Goal: Navigation & Orientation: Find specific page/section

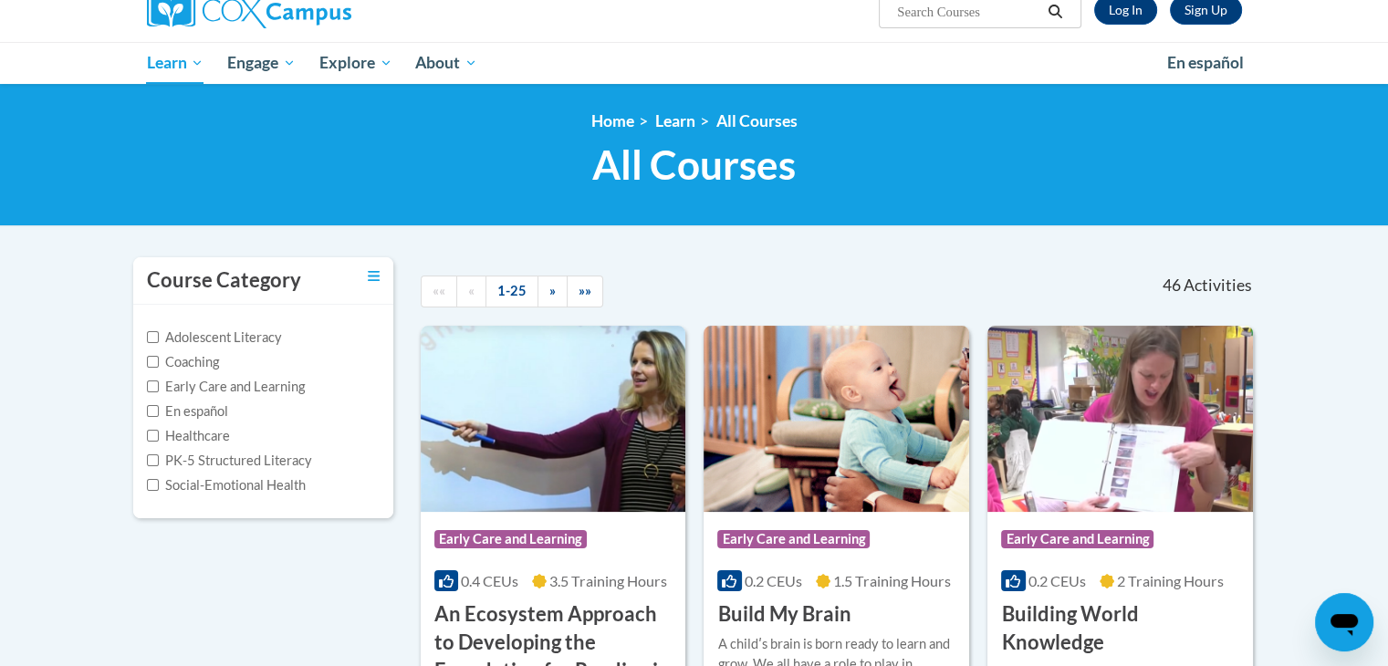
scroll to position [253, 0]
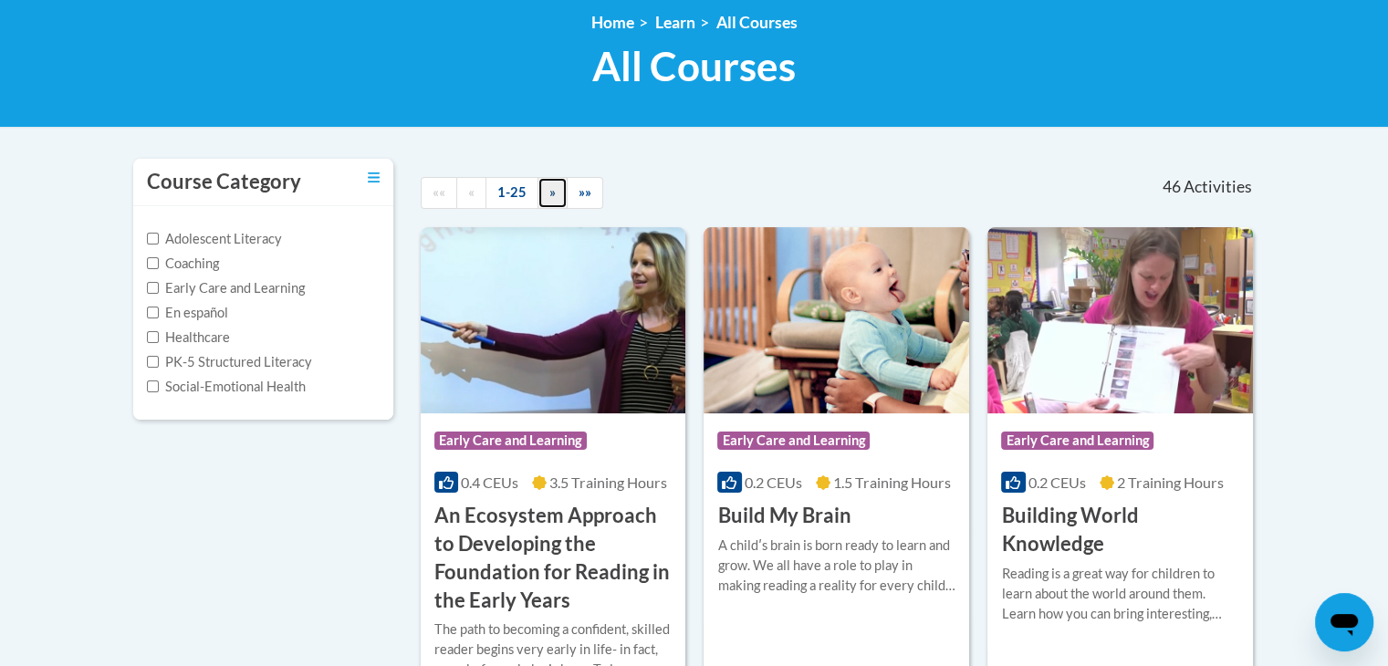
click at [549, 194] on span "»" at bounding box center [552, 192] width 6 height 16
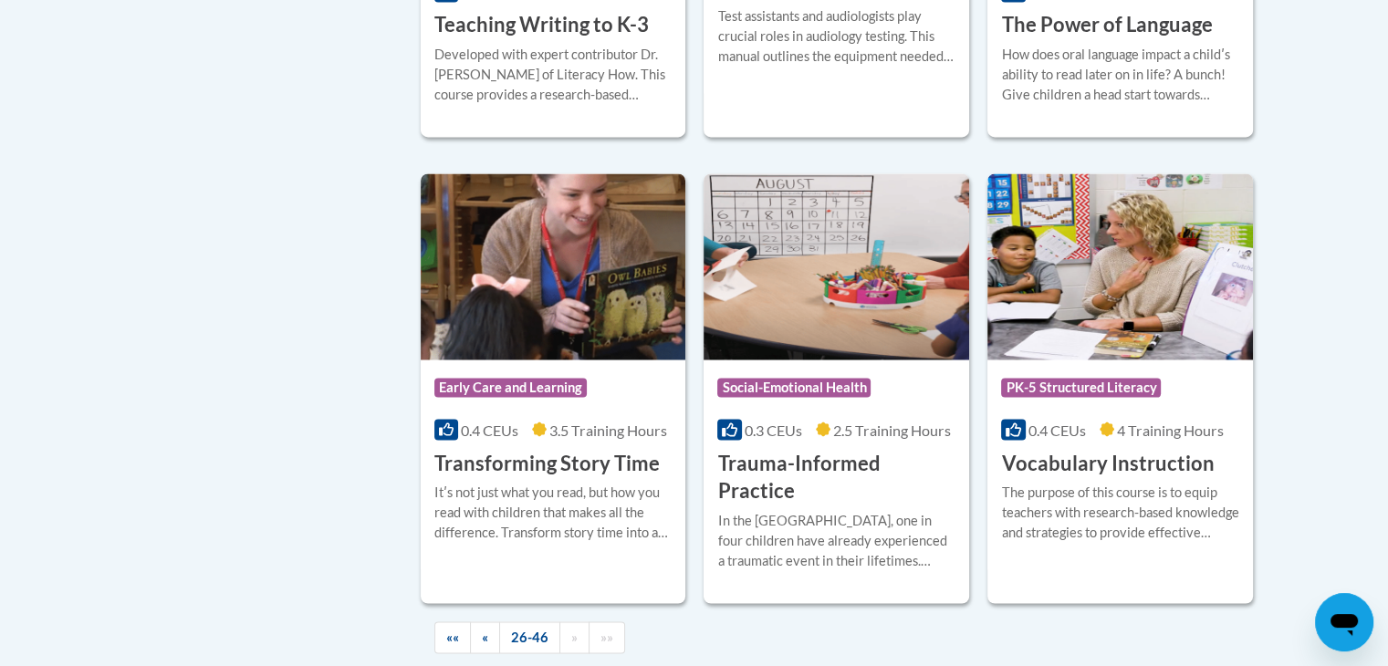
scroll to position [3115, 0]
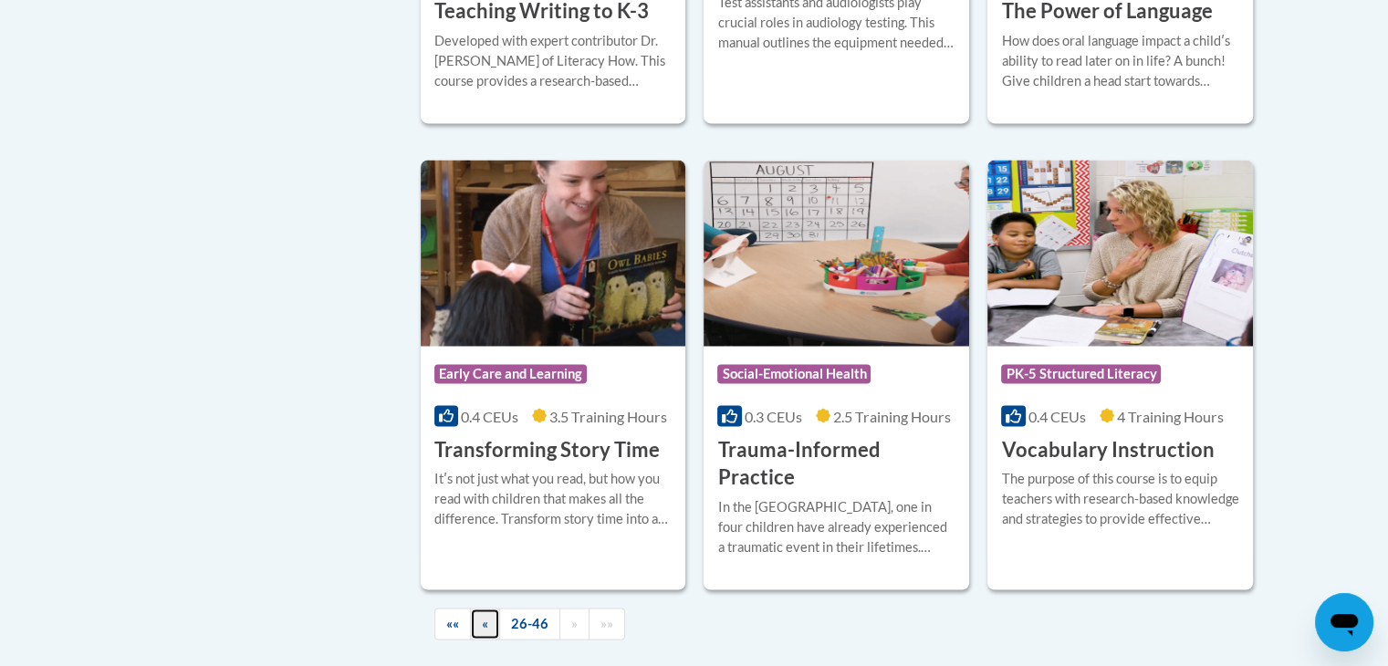
click at [493, 608] on link "«" at bounding box center [485, 624] width 30 height 32
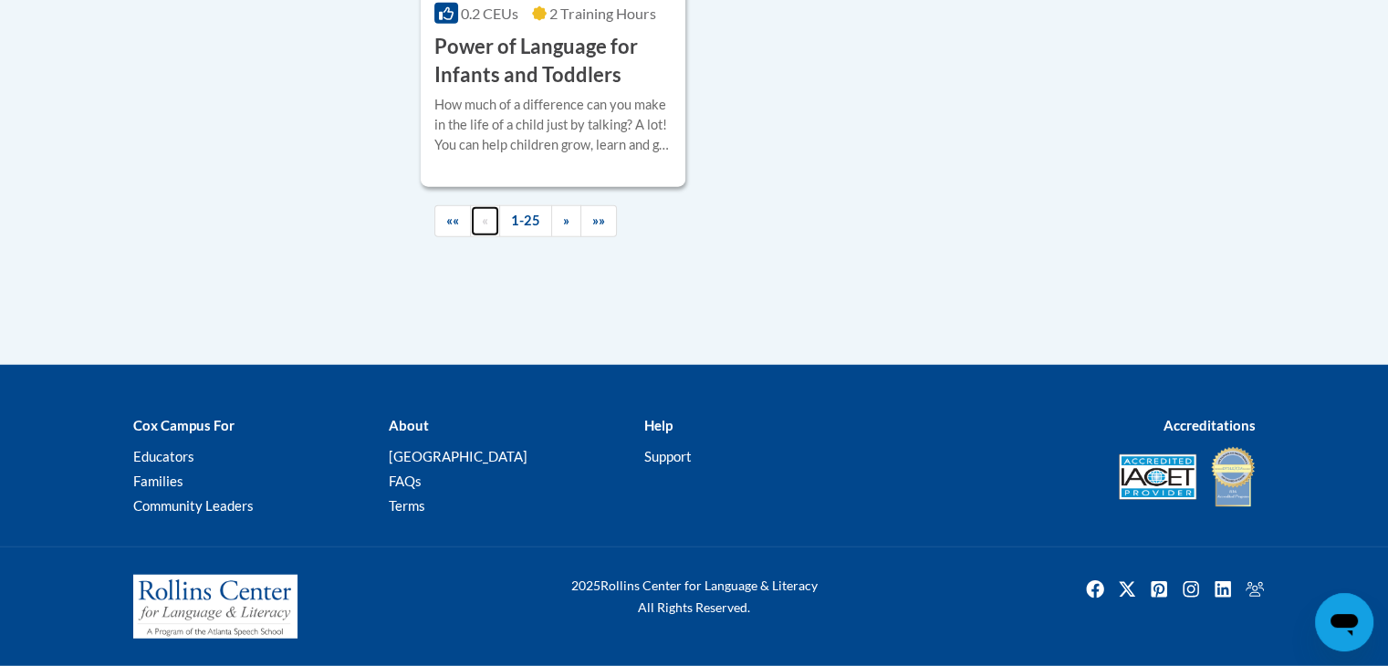
scroll to position [4644, 0]
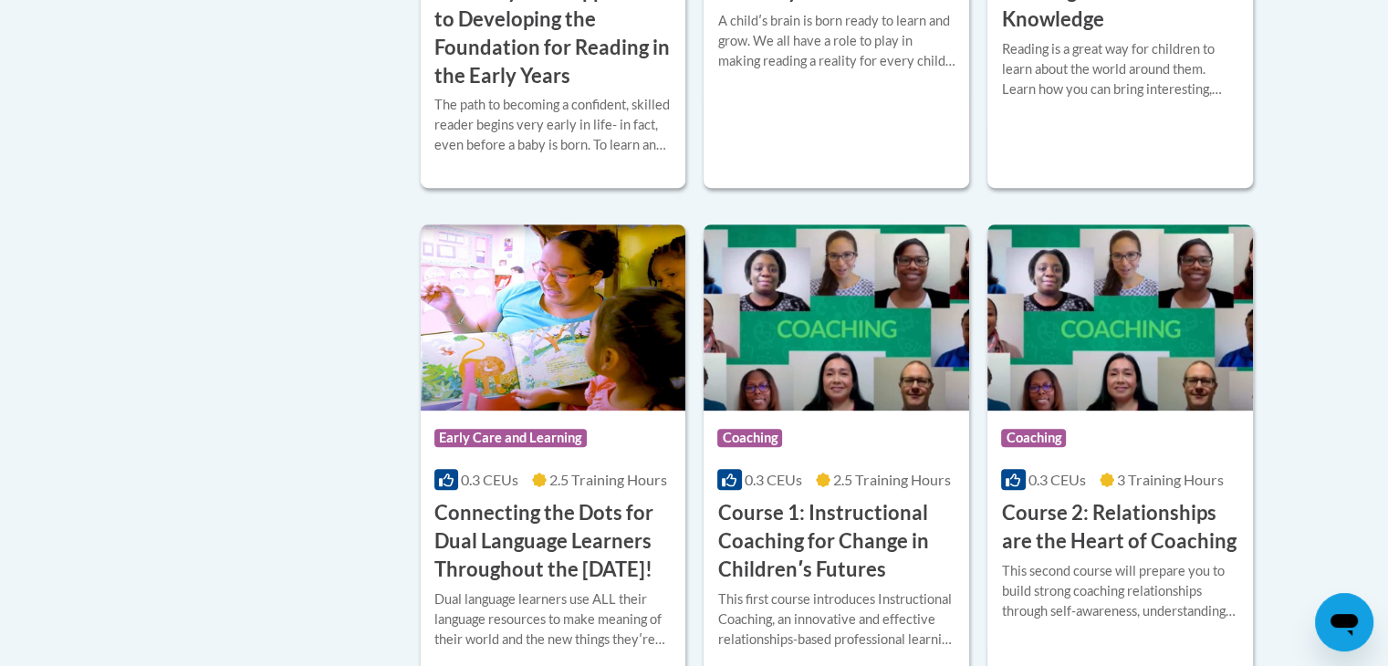
scroll to position [796, 0]
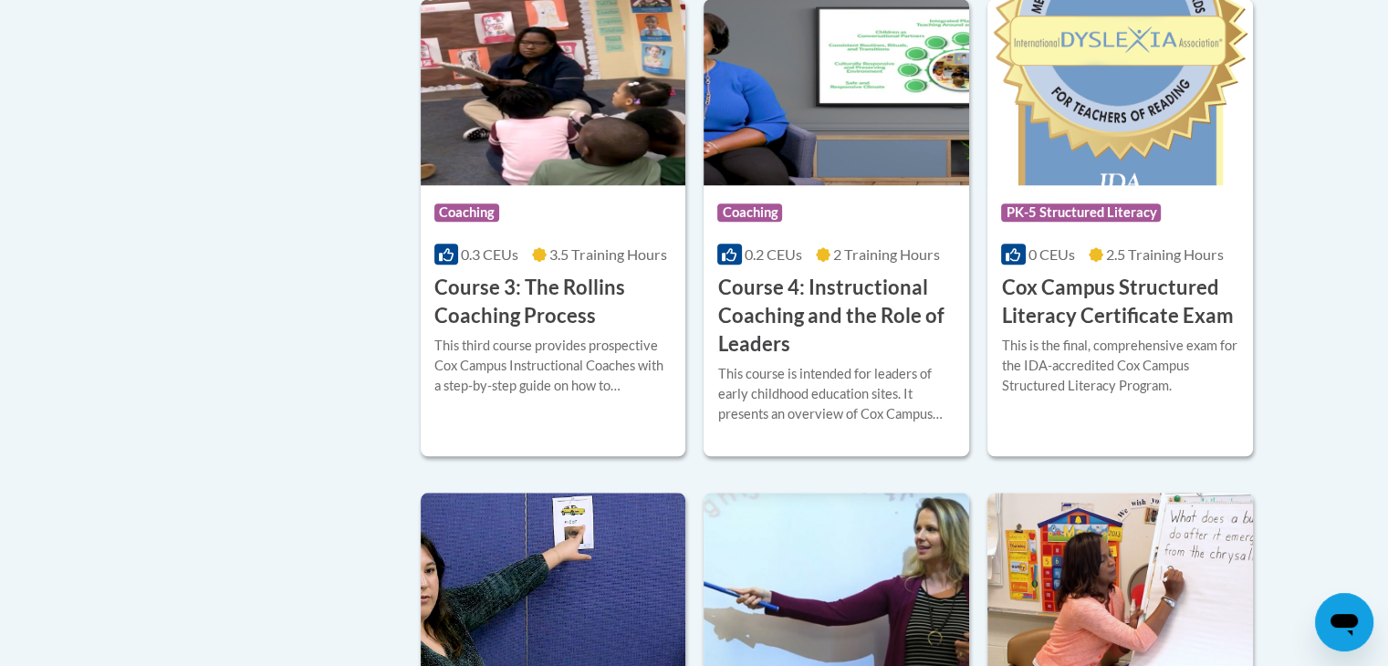
scroll to position [1542, 0]
